Goal: Information Seeking & Learning: Find specific fact

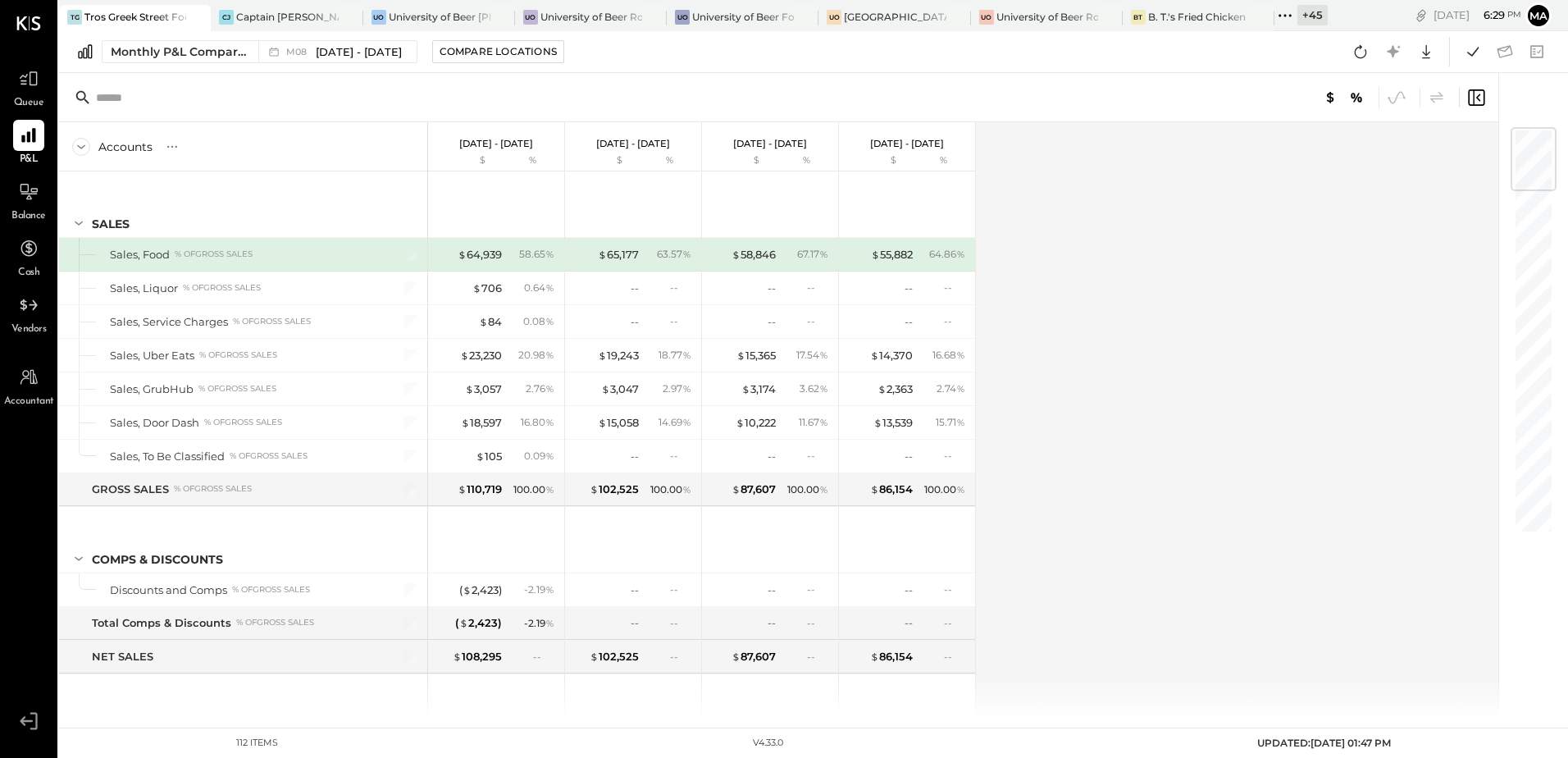
click at [1129, 378] on div "Accounts S % GL [DATE] - [DATE] $ % [DATE] - [DATE] $ % [DATE] - [DATE] $ % [DA…" at bounding box center [780, 420] width 1442 height 595
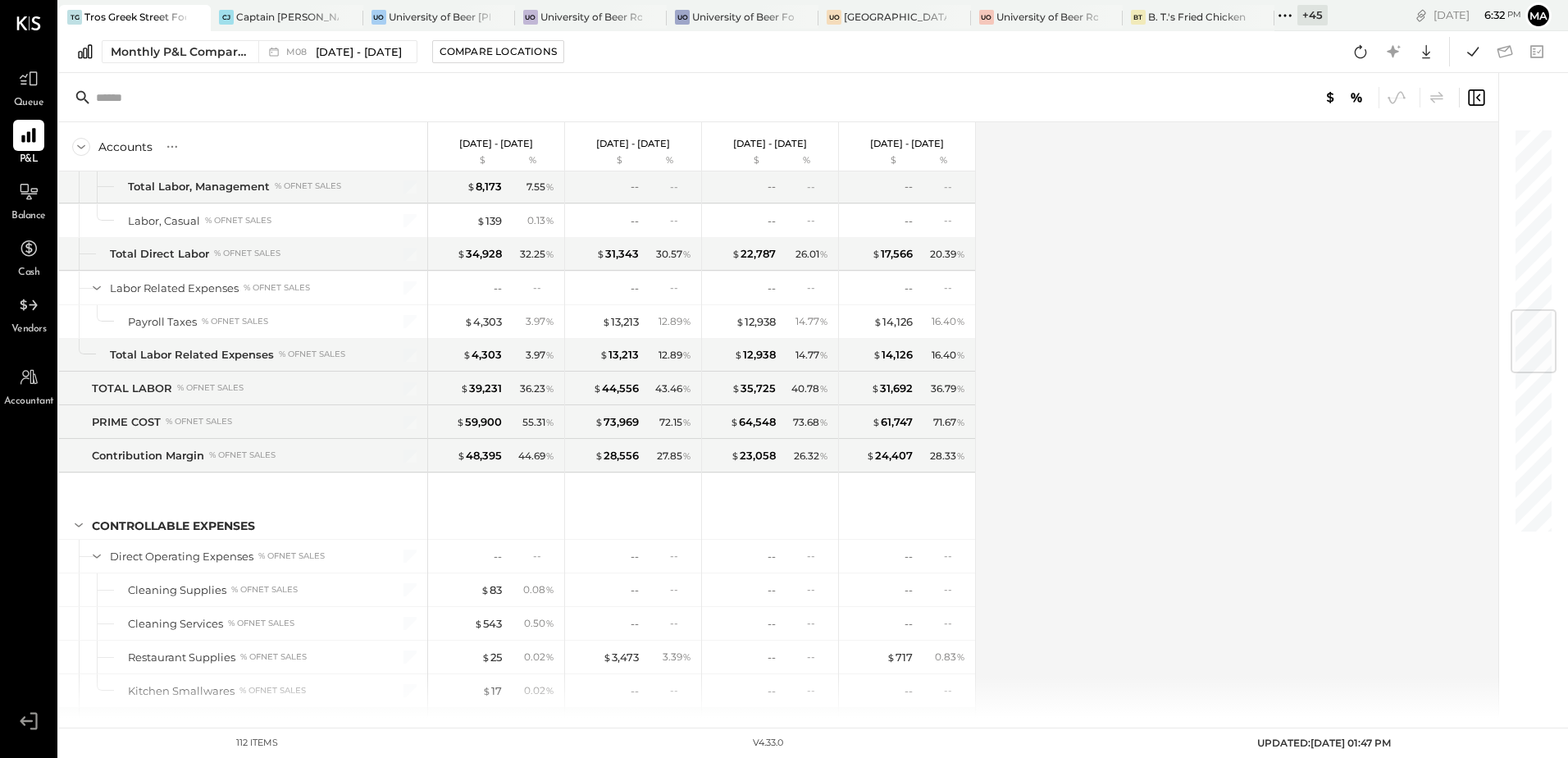
scroll to position [1887, 0]
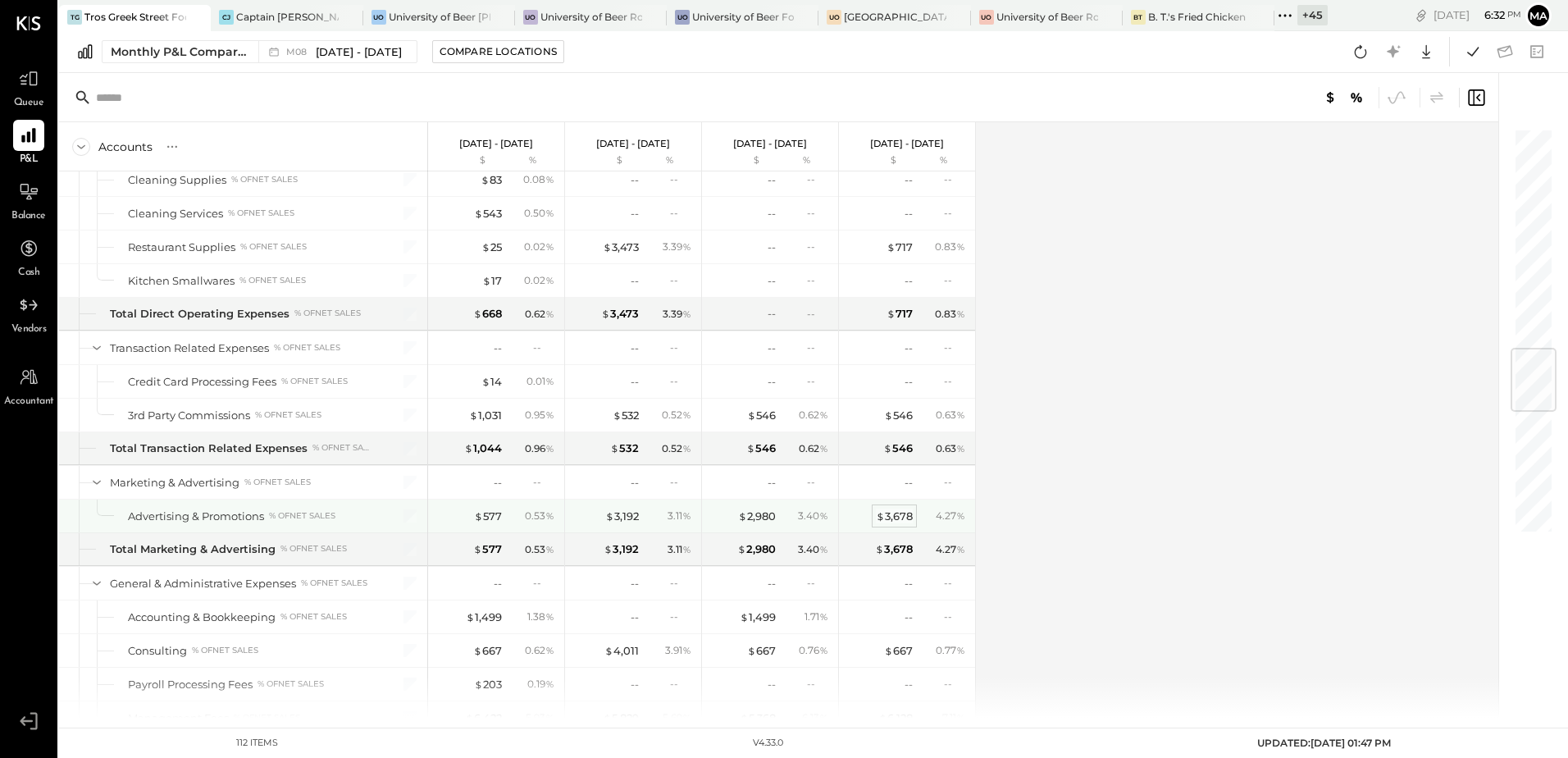
click at [890, 520] on div "$ 3,678" at bounding box center [894, 516] width 37 height 15
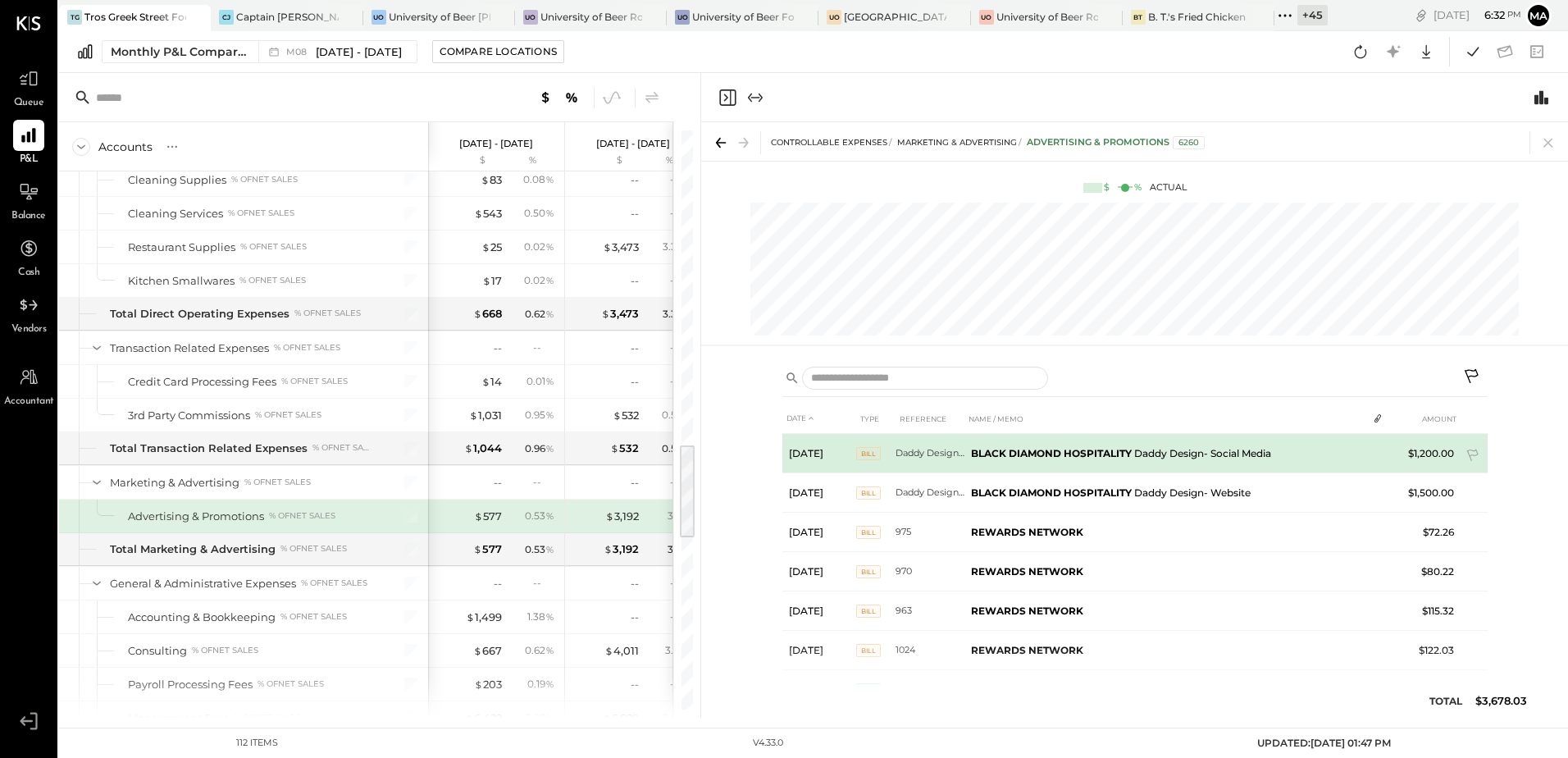
click at [1171, 452] on td "BLACK DIAMOND HOSPITALITY Daddy Design- Social Media" at bounding box center [1166, 454] width 403 height 39
click at [904, 453] on td "Daddy Design- Social Media" at bounding box center [930, 454] width 69 height 39
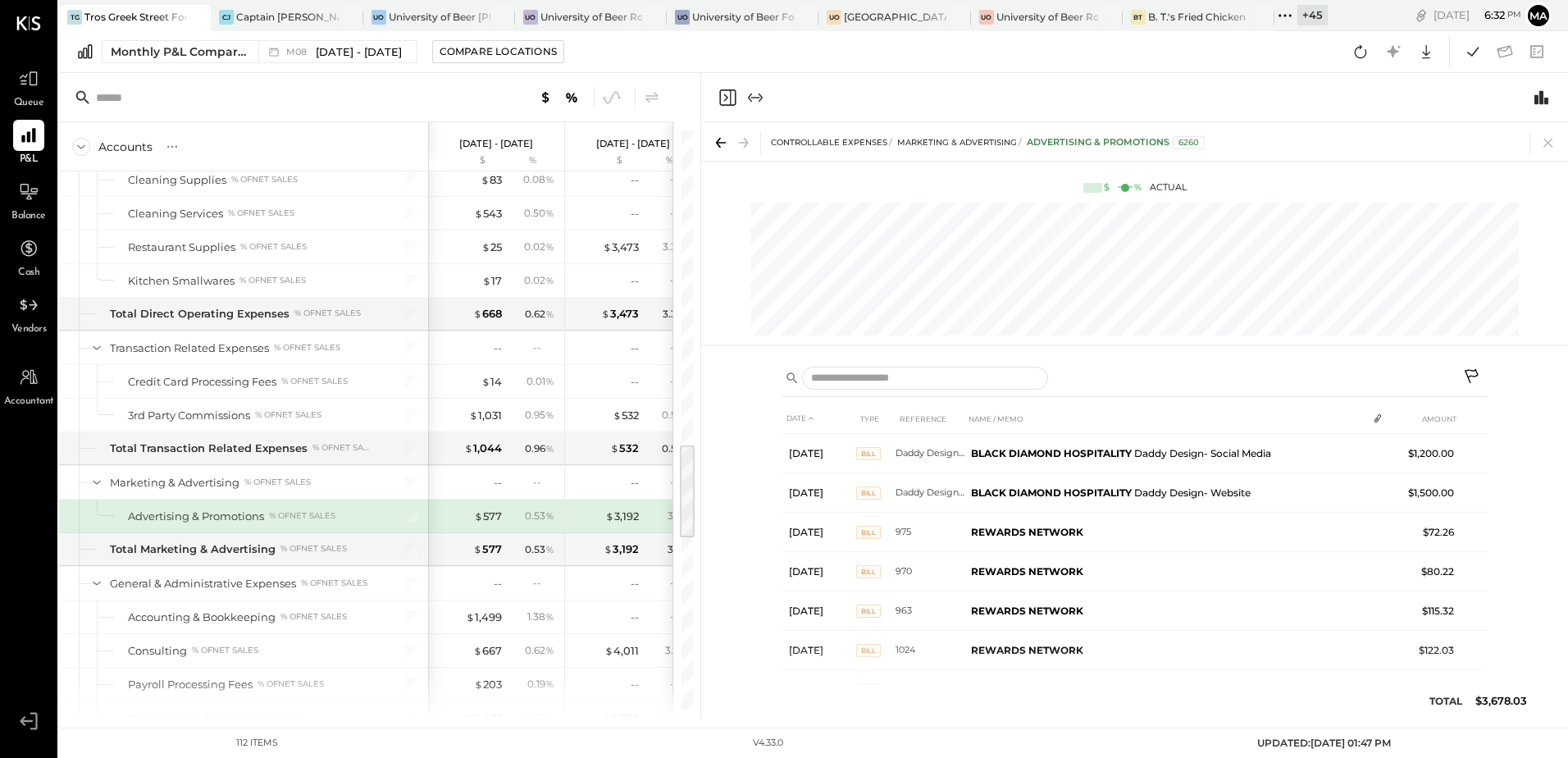
click at [1151, 69] on div "Monthly P&L Comparison M08 [DATE] - [DATE] Compare Locations Google Sheets Excel" at bounding box center [814, 51] width 1509 height 42
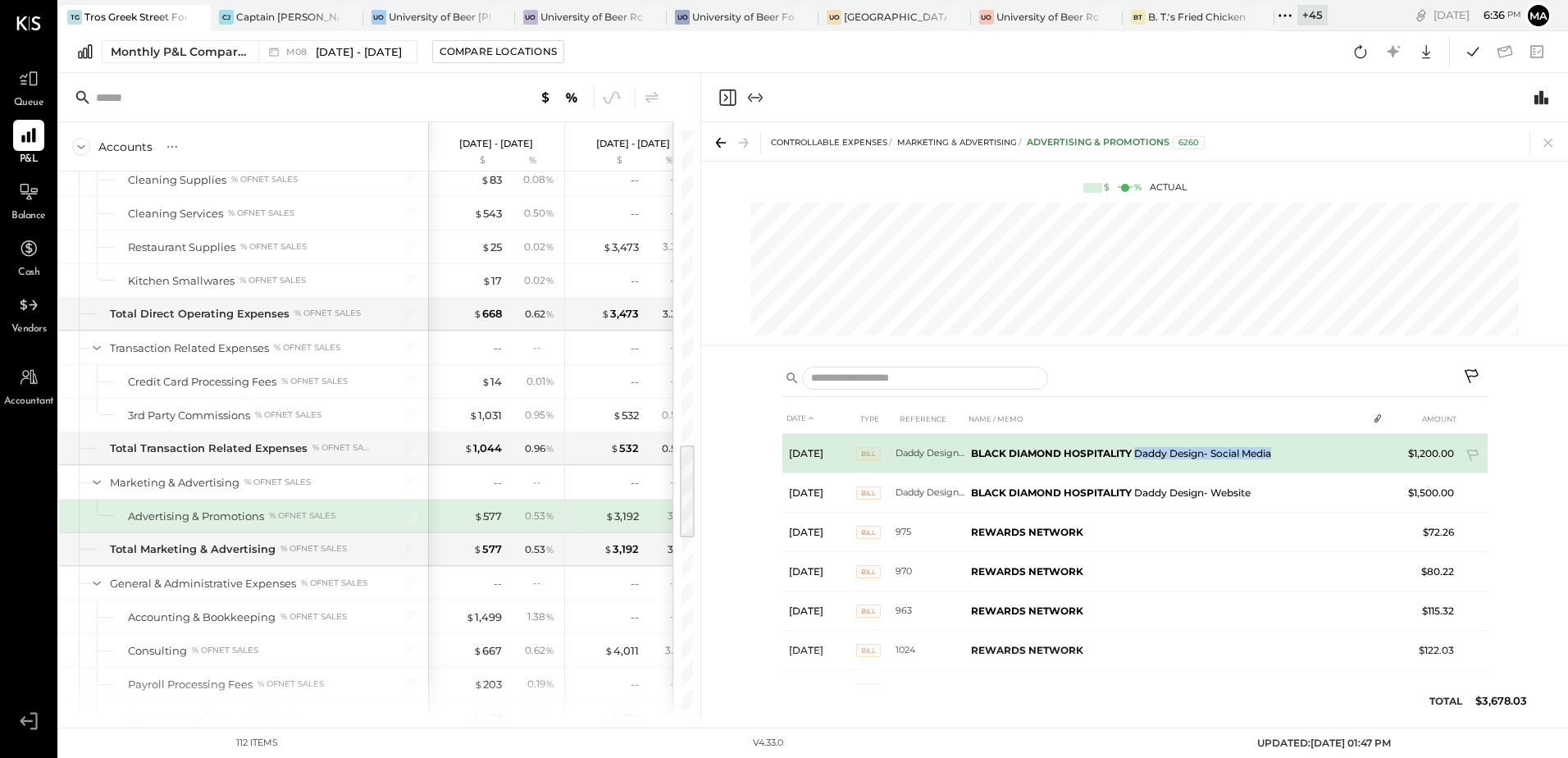
drag, startPoint x: 1291, startPoint y: 455, endPoint x: 1137, endPoint y: 460, distance: 154.1
click at [1137, 460] on td "BLACK DIAMOND HOSPITALITY Daddy Design- Social Media" at bounding box center [1166, 454] width 403 height 39
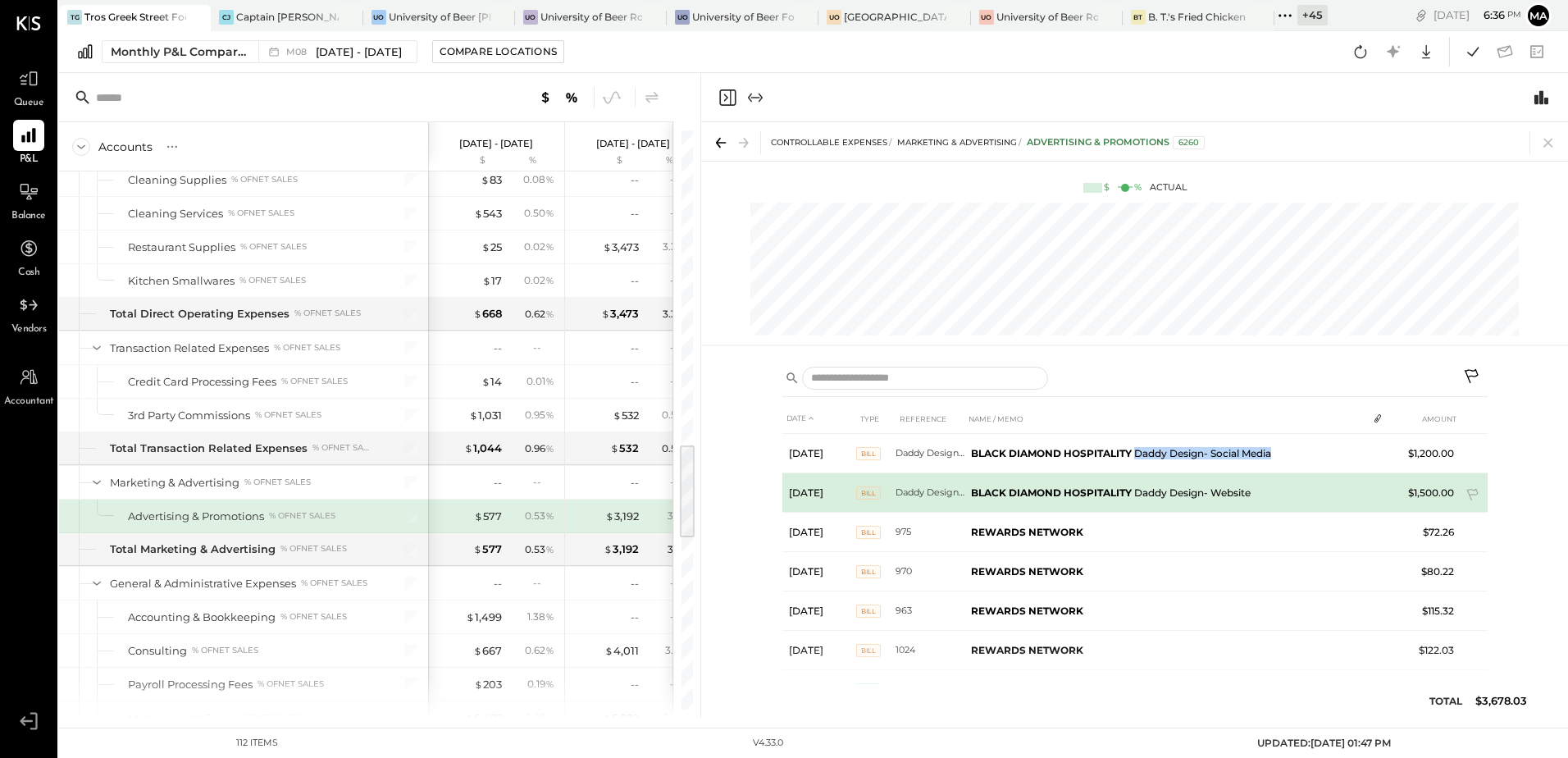
copy td "Daddy Design- Social Media"
drag, startPoint x: 1258, startPoint y: 492, endPoint x: 1134, endPoint y: 496, distance: 124.1
click at [1134, 496] on td "BLACK DIAMOND HOSPITALITY Daddy Design- Website" at bounding box center [1166, 493] width 403 height 39
copy td "Daddy Design- Website"
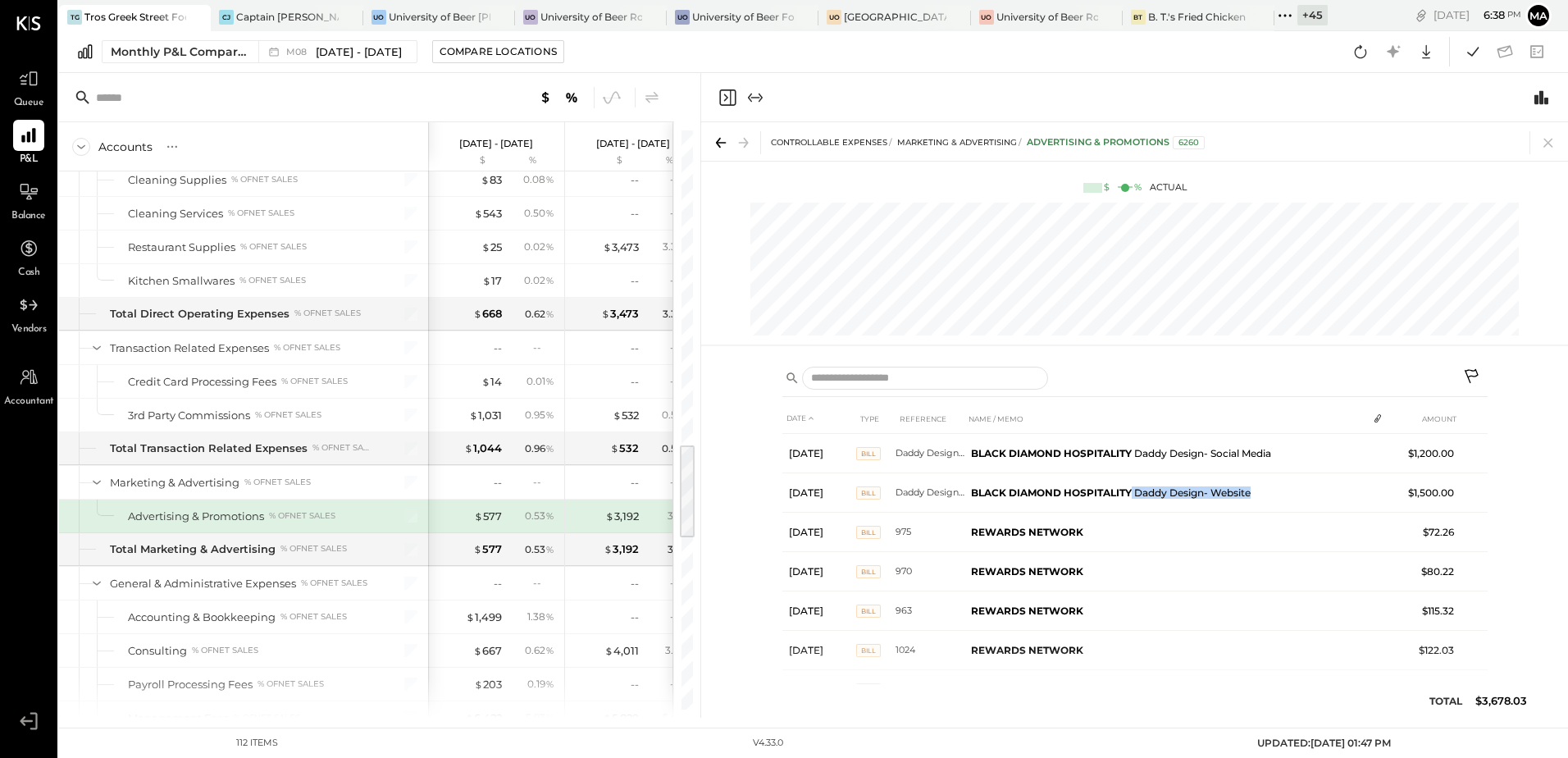
click at [1154, 361] on div "DATE TYPE REFERENCE NAME / MEMO AMOUNT [DATE] Bill Daddy Design- Social Media B…" at bounding box center [1135, 536] width 867 height 362
